Goal: Transaction & Acquisition: Purchase product/service

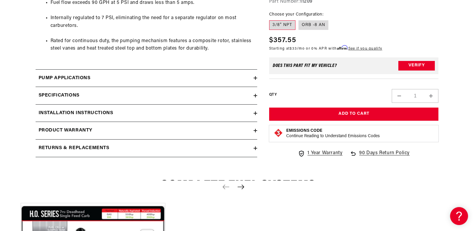
scroll to position [419, 0]
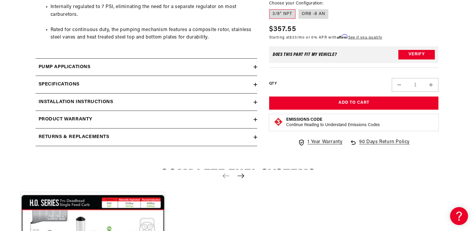
click at [254, 67] on icon at bounding box center [256, 67] width 4 height 0
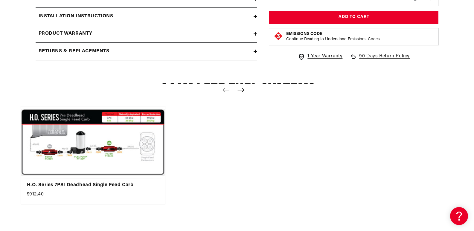
scroll to position [569, 0]
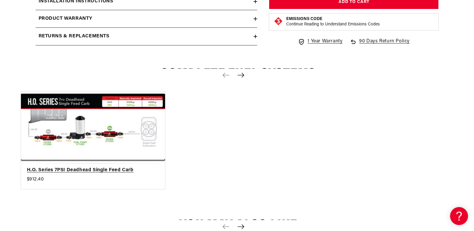
click at [78, 167] on link "H.O. Series 7PSI Deadhead Single Feed Carb" at bounding box center [90, 171] width 126 height 8
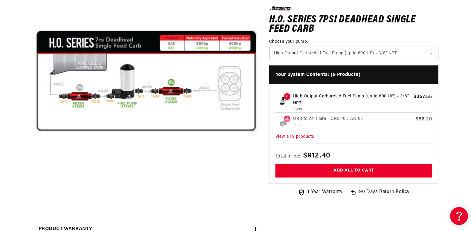
scroll to position [120, 0]
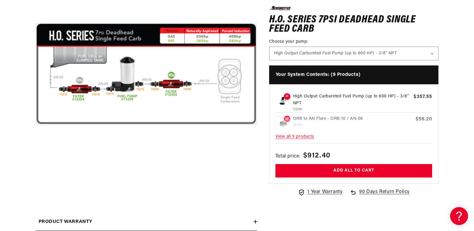
click at [323, 95] on p "High Output Carbureted Fuel Pump (up to 600 HP) - 3/8" NPT" at bounding box center [352, 99] width 118 height 13
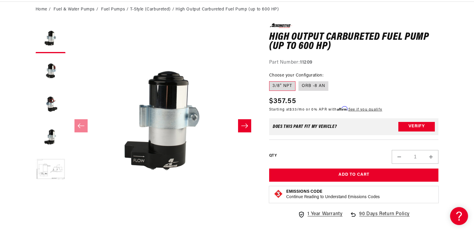
click at [245, 124] on icon "Slide right" at bounding box center [244, 126] width 7 height 6
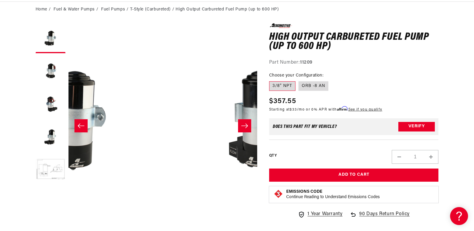
scroll to position [0, 189]
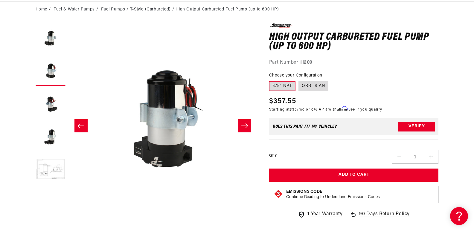
click at [245, 124] on icon "Slide right" at bounding box center [244, 126] width 7 height 6
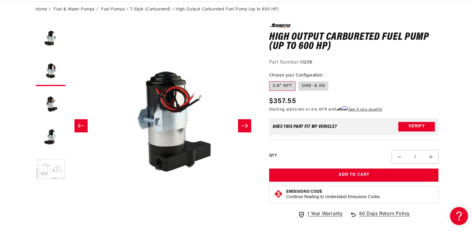
scroll to position [0, 378]
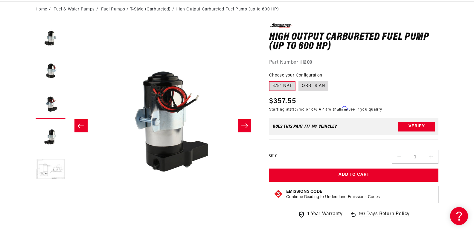
click at [243, 124] on icon "Slide right" at bounding box center [244, 126] width 7 height 6
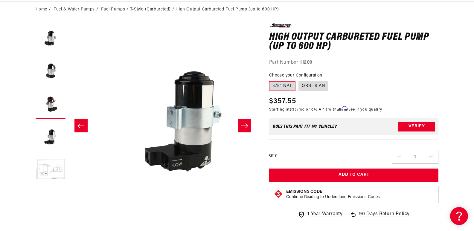
scroll to position [0, 567]
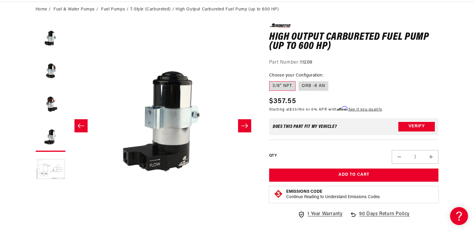
click at [243, 124] on icon "Slide right" at bounding box center [244, 126] width 7 height 6
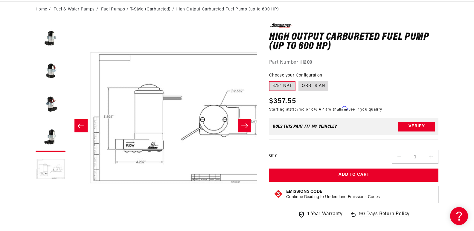
scroll to position [0, 756]
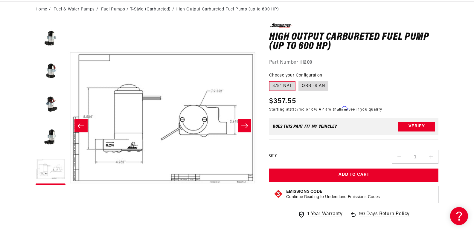
click at [243, 124] on icon "Slide right" at bounding box center [244, 126] width 7 height 6
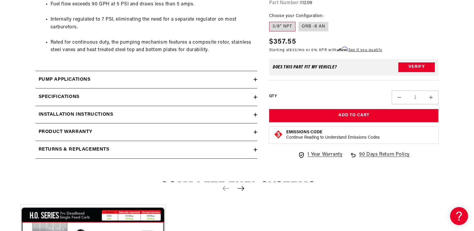
scroll to position [419, 0]
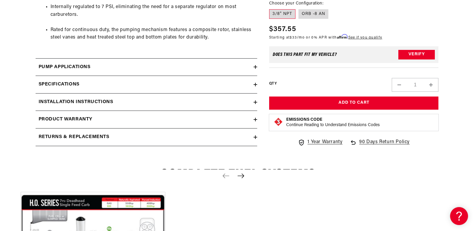
click at [256, 101] on icon at bounding box center [256, 103] width 0 height 4
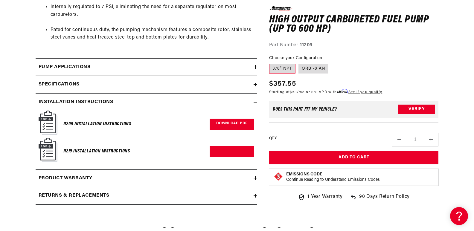
click at [227, 126] on link "Download PDF" at bounding box center [232, 124] width 45 height 11
click at [227, 153] on link "Download PDF" at bounding box center [232, 151] width 45 height 11
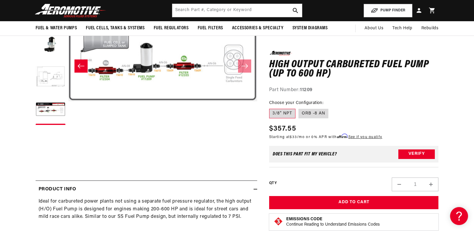
scroll to position [0, 945]
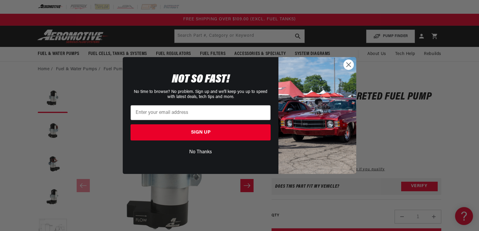
click at [348, 63] on circle "Close dialog" at bounding box center [349, 65] width 10 height 10
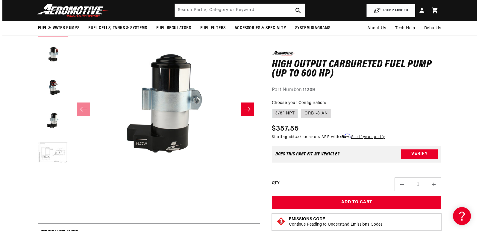
scroll to position [30, 0]
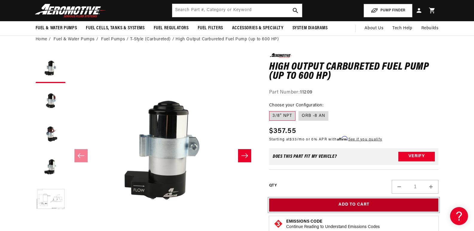
click at [322, 204] on button "Add to Cart" at bounding box center [354, 205] width 170 height 13
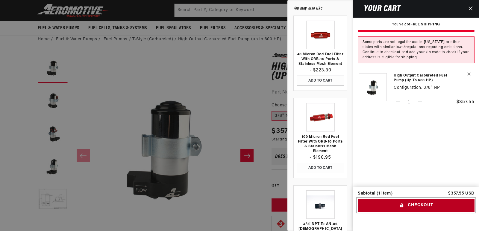
click at [397, 203] on button "Checkout" at bounding box center [416, 205] width 117 height 13
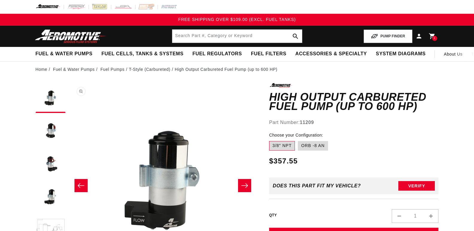
scroll to position [30, 0]
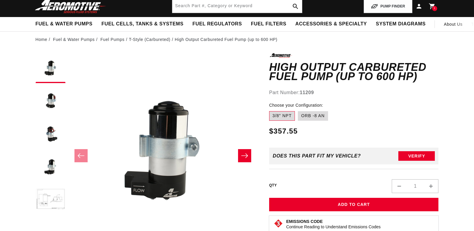
click at [401, 186] on button "Decrease quantity for High Output Carbureted Fuel Pump (up to 600 HP)" at bounding box center [399, 187] width 14 height 14
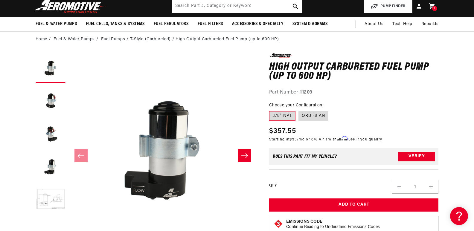
scroll to position [0, 0]
click at [399, 188] on button "Decrease quantity for High Output Carbureted Fuel Pump (up to 600 HP)" at bounding box center [399, 187] width 14 height 14
click at [434, 5] on icon at bounding box center [432, 6] width 6 height 6
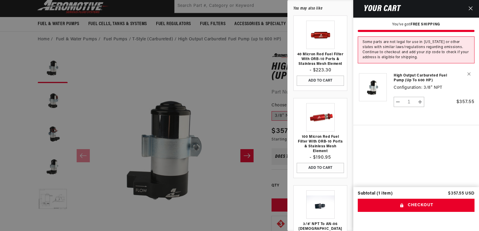
click at [397, 101] on button "Decrease quantity for High Output Carbureted Fuel Pump (up to 600 HP)" at bounding box center [398, 102] width 8 height 10
type input "0"
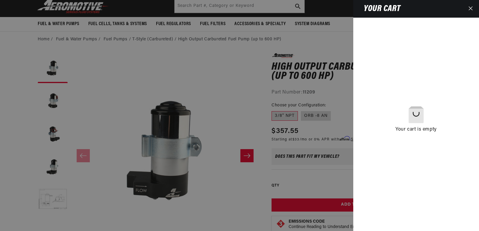
click at [471, 7] on icon "Close" at bounding box center [470, 8] width 4 height 4
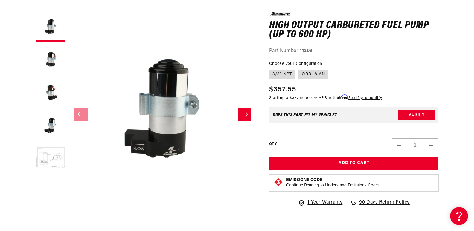
scroll to position [21, 0]
